Goal: Navigation & Orientation: Find specific page/section

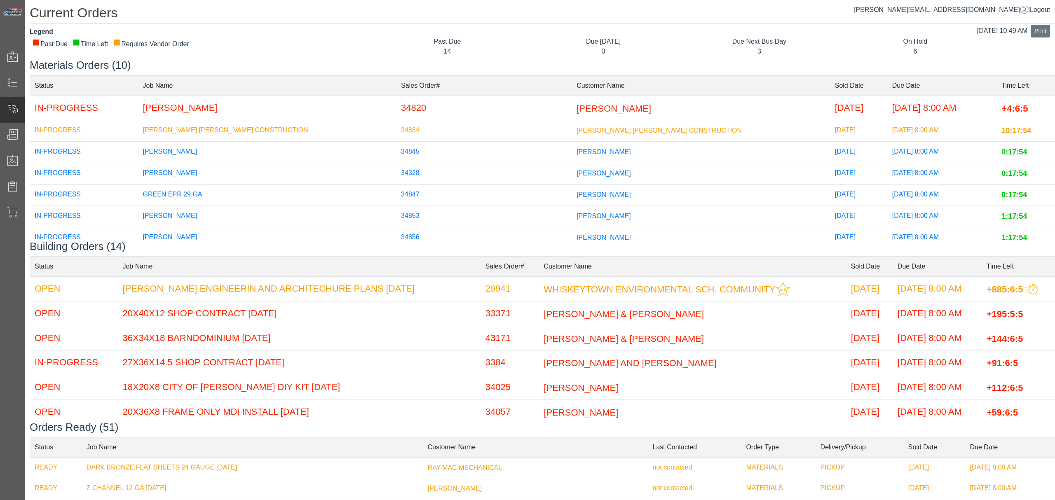
click at [531, 40] on div "Due [DATE]" at bounding box center [602, 42] width 143 height 10
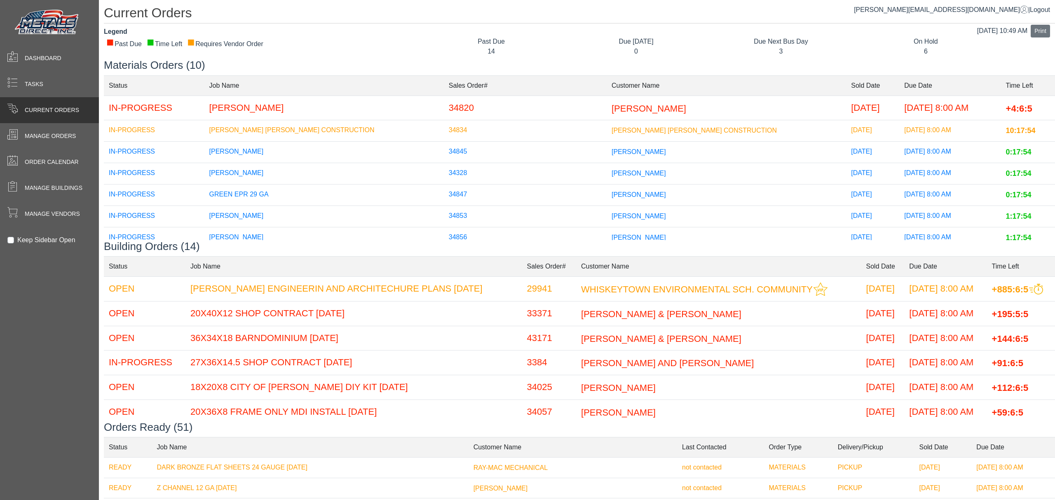
click at [269, 28] on div "Legend" at bounding box center [258, 32] width 309 height 10
click at [40, 221] on div "Manage Vendors" at bounding box center [49, 214] width 99 height 26
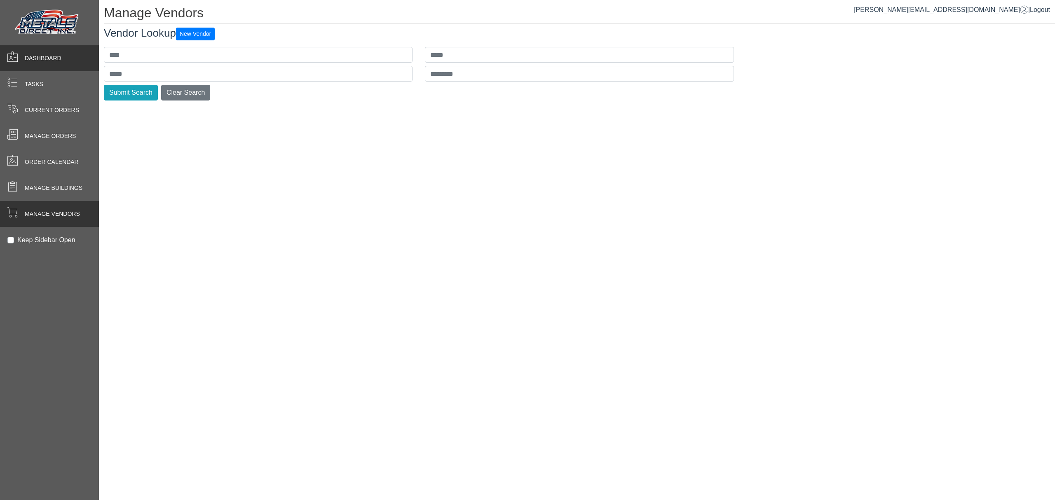
click at [40, 61] on span "Dashboard" at bounding box center [43, 58] width 37 height 9
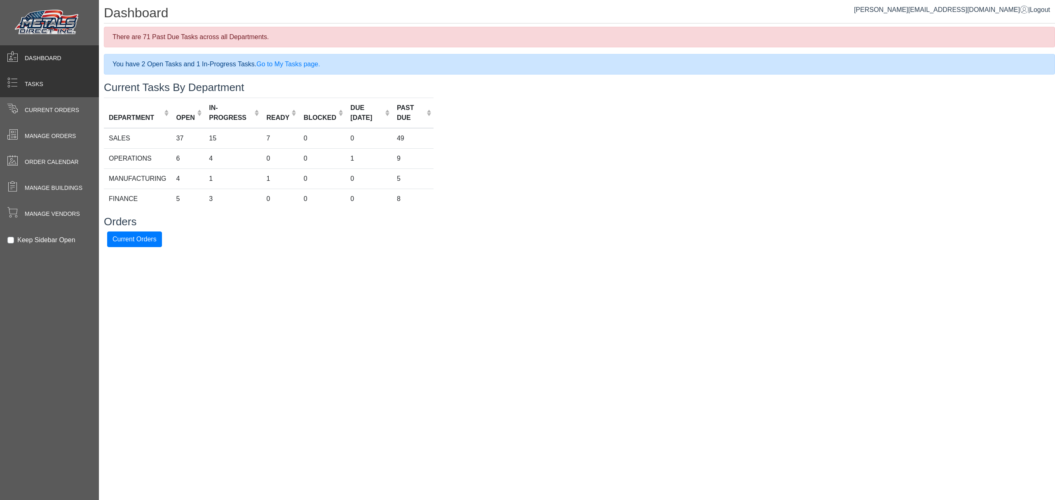
click at [42, 81] on span "Tasks" at bounding box center [34, 84] width 19 height 9
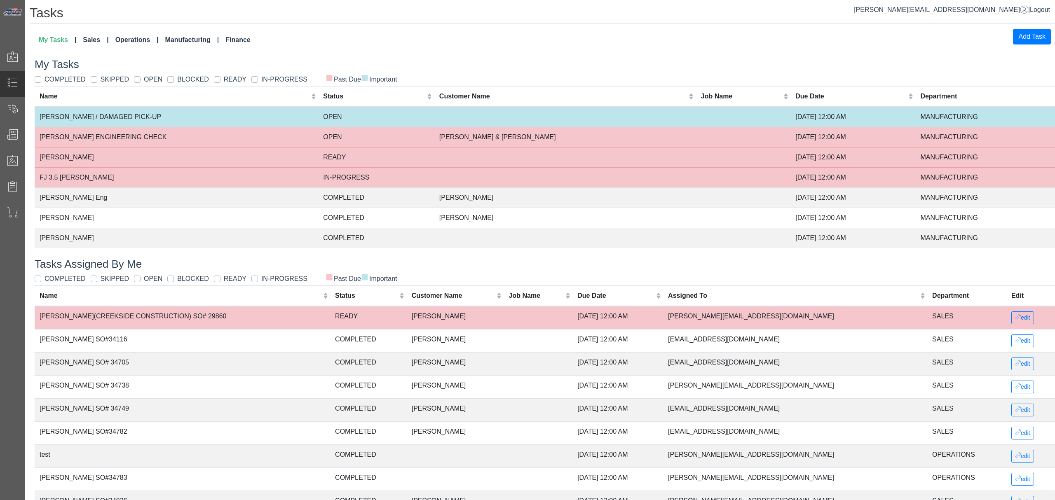
click at [62, 105] on th "Name (Click to sort ascending)" at bounding box center [176, 96] width 283 height 21
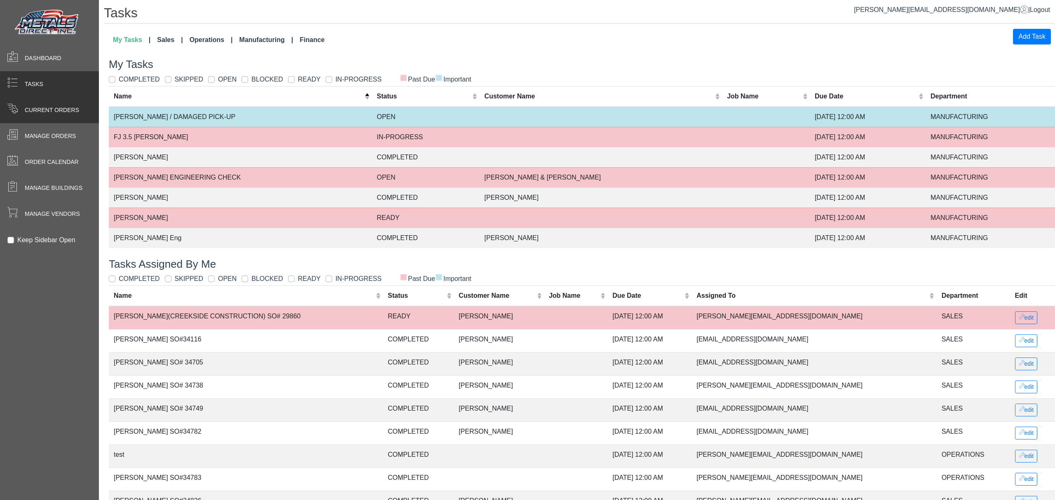
click at [9, 108] on span at bounding box center [12, 108] width 11 height 11
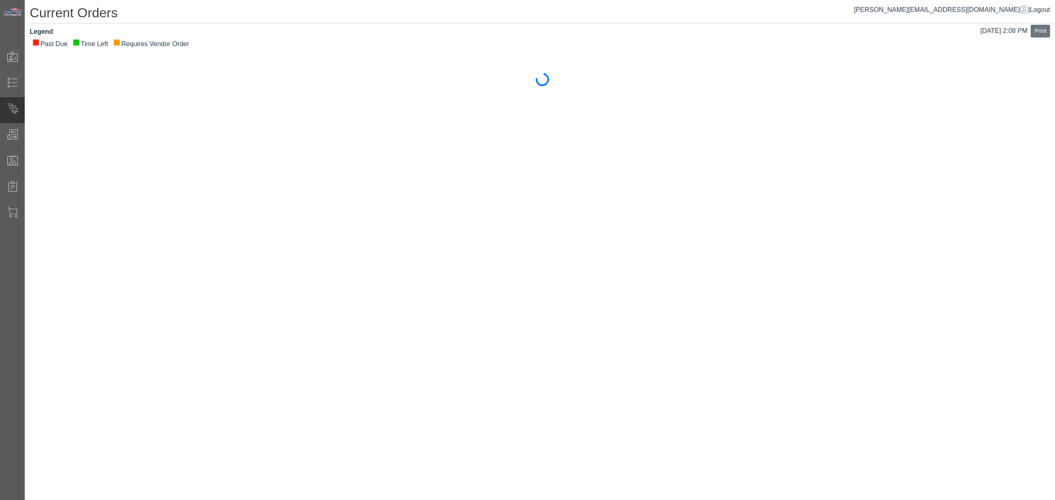
click at [496, 62] on div "Current Orders [DATE] 2:08 PM Print Legend ■ Past Due ■ Time Left ■ Requires Ve…" at bounding box center [540, 46] width 1030 height 93
